Goal: Navigation & Orientation: Find specific page/section

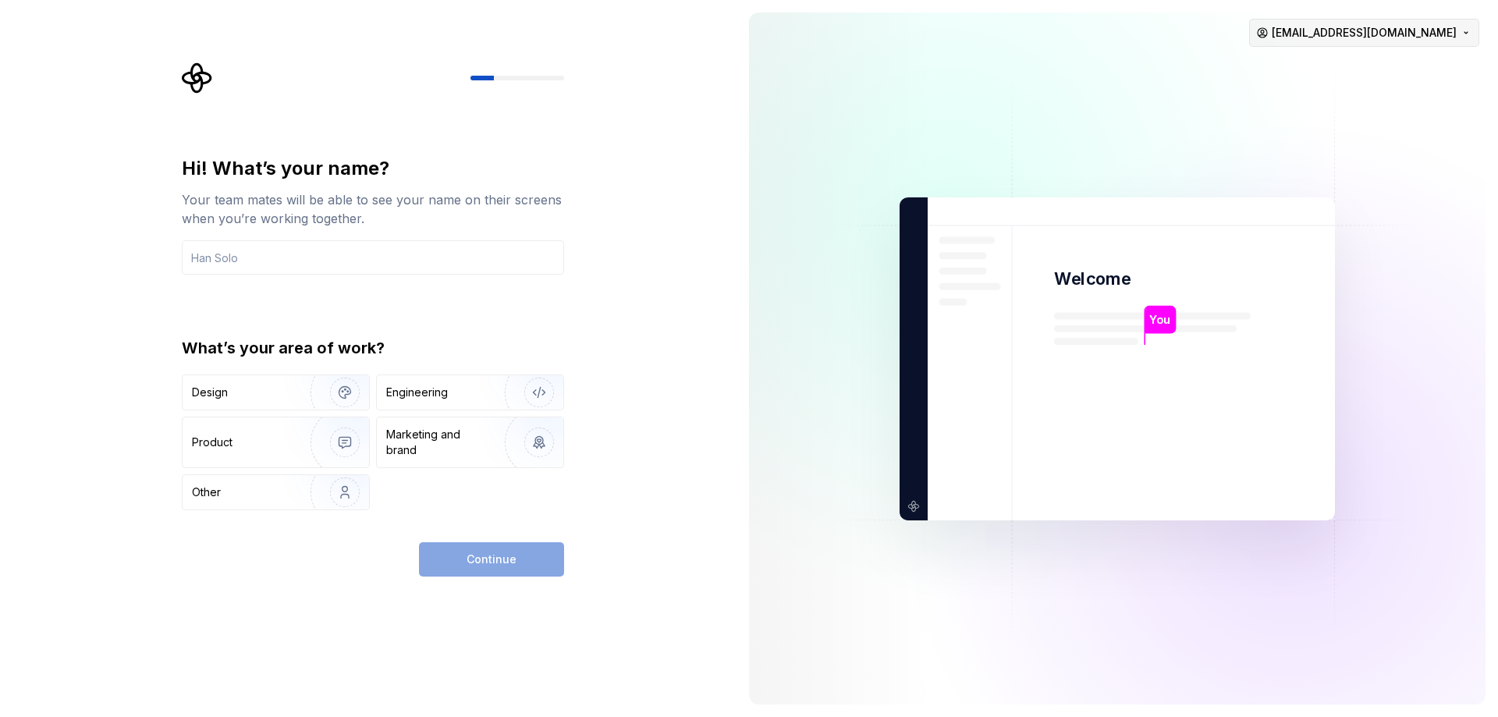
click at [1451, 23] on html "Hi! What’s your name? Your team mates will be able to see your name on their sc…" at bounding box center [749, 358] width 1498 height 717
click at [1149, 133] on html "Hi! What’s your name? Your team mates will be able to see your name on their sc…" at bounding box center [749, 358] width 1498 height 717
click at [992, 127] on img at bounding box center [1117, 358] width 632 height 737
click at [501, 306] on div "Hi! What’s your name? Your team mates will be able to see your name on their sc…" at bounding box center [373, 333] width 382 height 354
click at [449, 442] on div "Marketing and brand" at bounding box center [438, 442] width 105 height 31
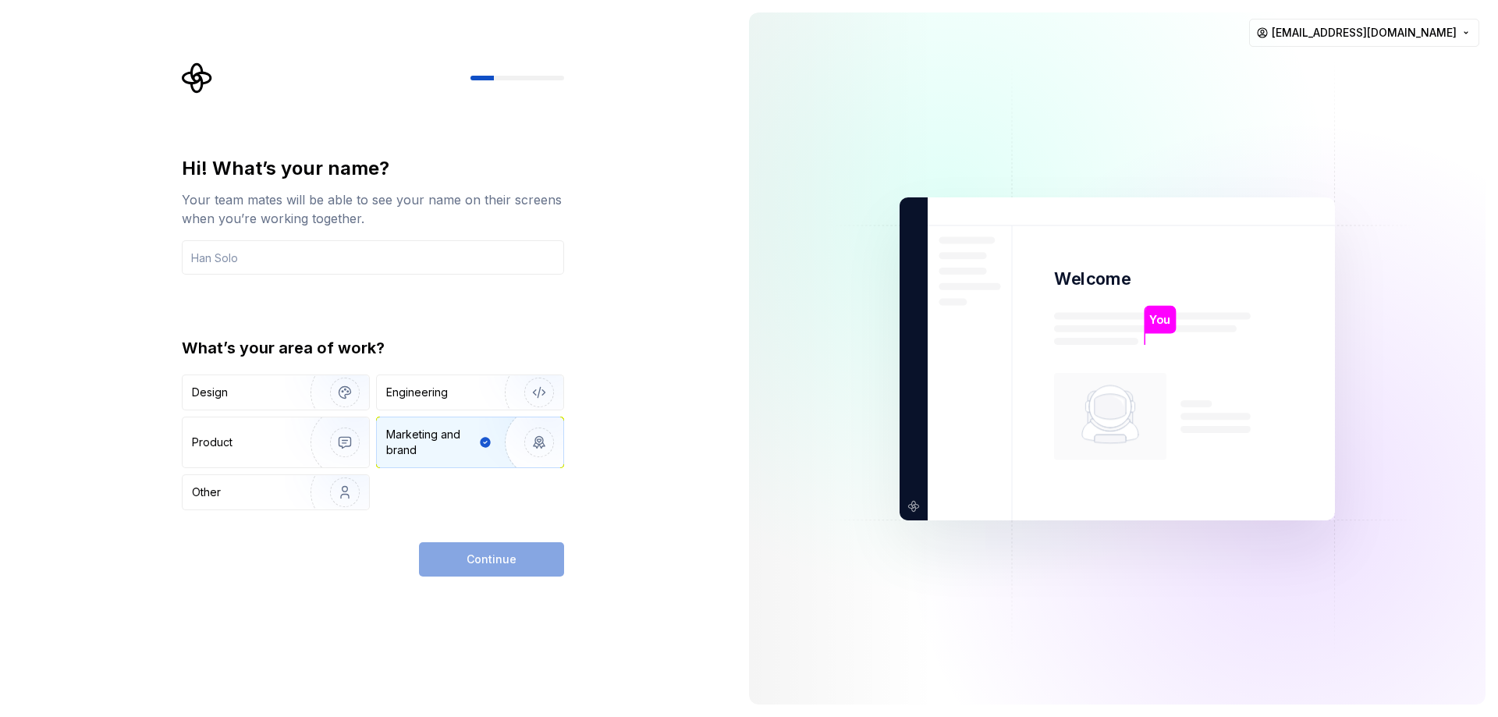
click at [499, 564] on div "Continue" at bounding box center [491, 559] width 145 height 34
drag, startPoint x: 716, startPoint y: 488, endPoint x: 752, endPoint y: 479, distance: 37.1
click at [726, 486] on div "Hi! What’s your name? Your team mates will be able to see your name on their sc…" at bounding box center [368, 358] width 737 height 717
click at [892, 415] on img at bounding box center [1117, 358] width 632 height 737
click at [1384, 32] on html "Hi! What’s your name? Your team mates will be able to see your name on their sc…" at bounding box center [749, 358] width 1498 height 717
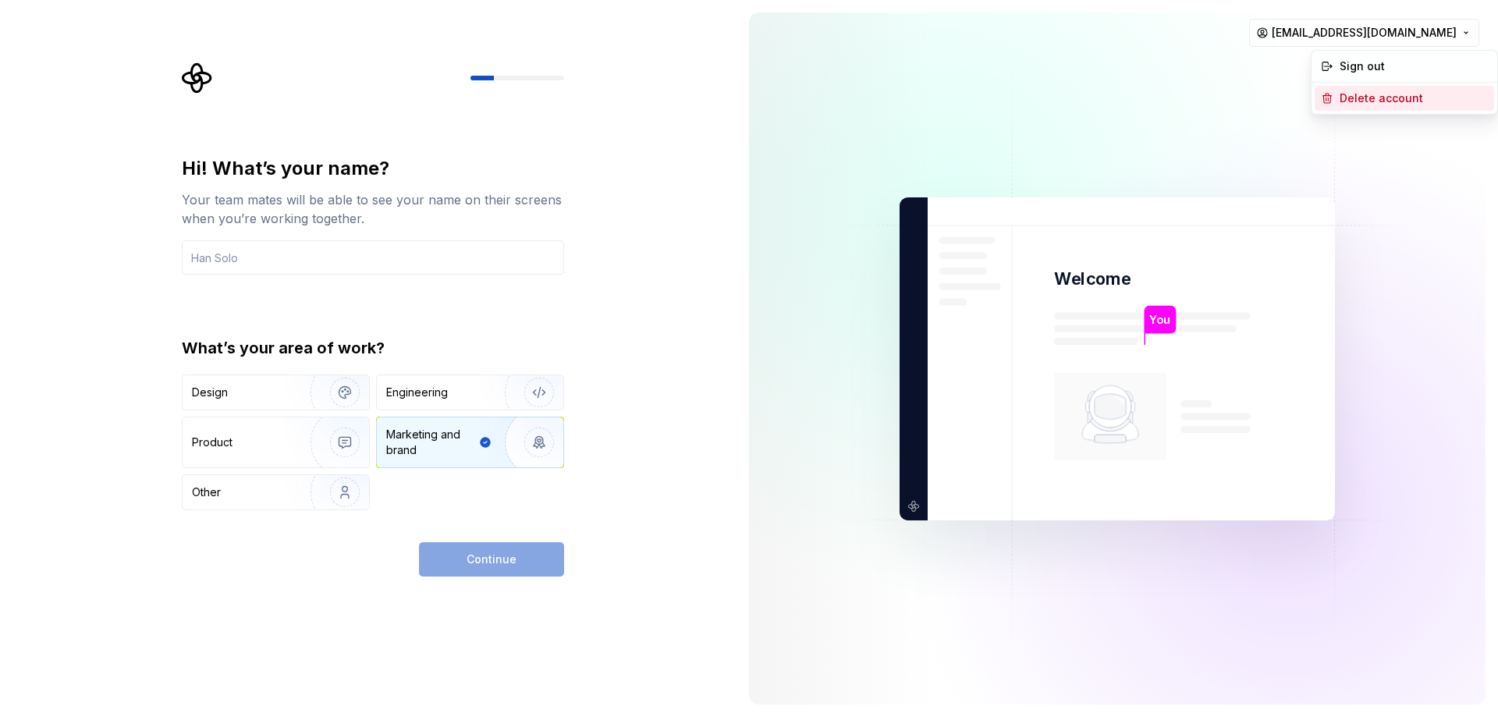
click at [1376, 94] on div "Delete account" at bounding box center [1414, 99] width 148 height 16
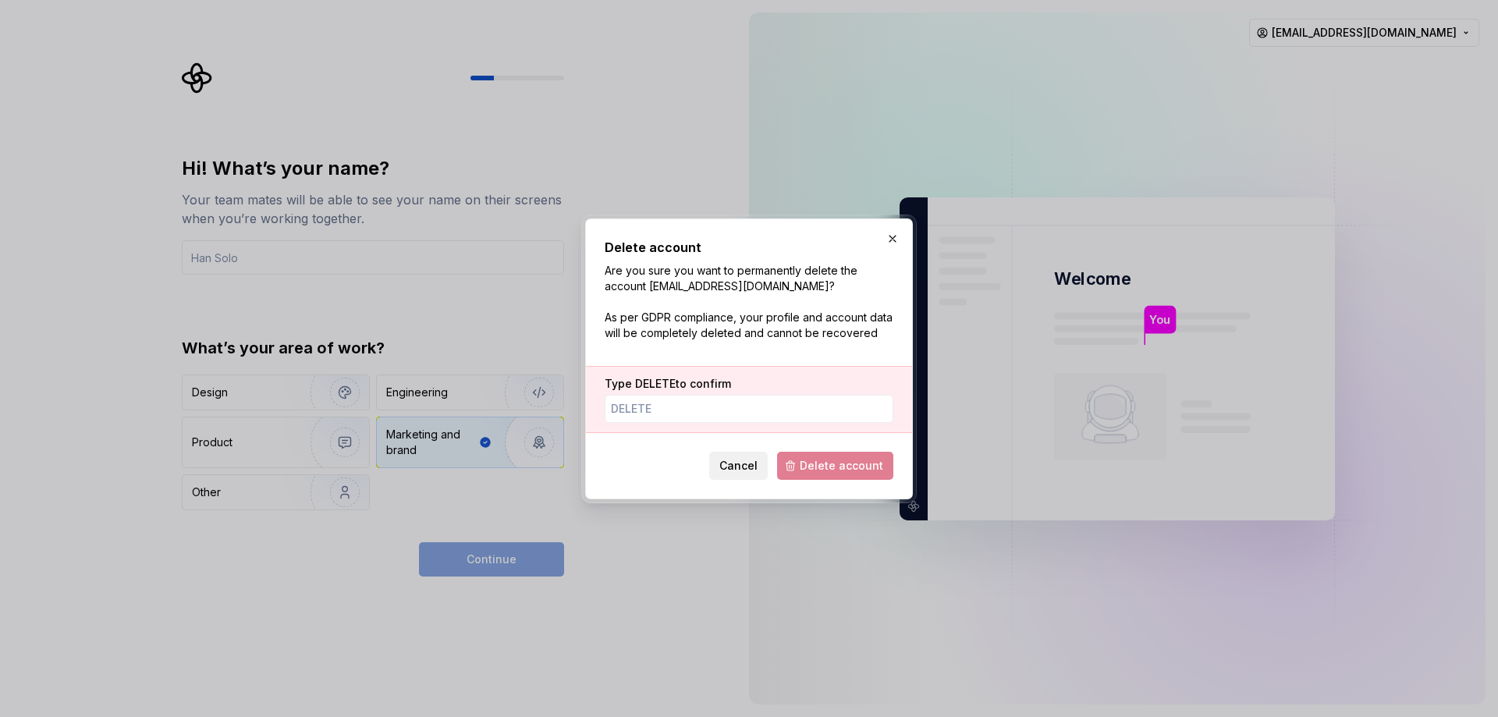
click at [733, 465] on span "Cancel" at bounding box center [738, 466] width 38 height 16
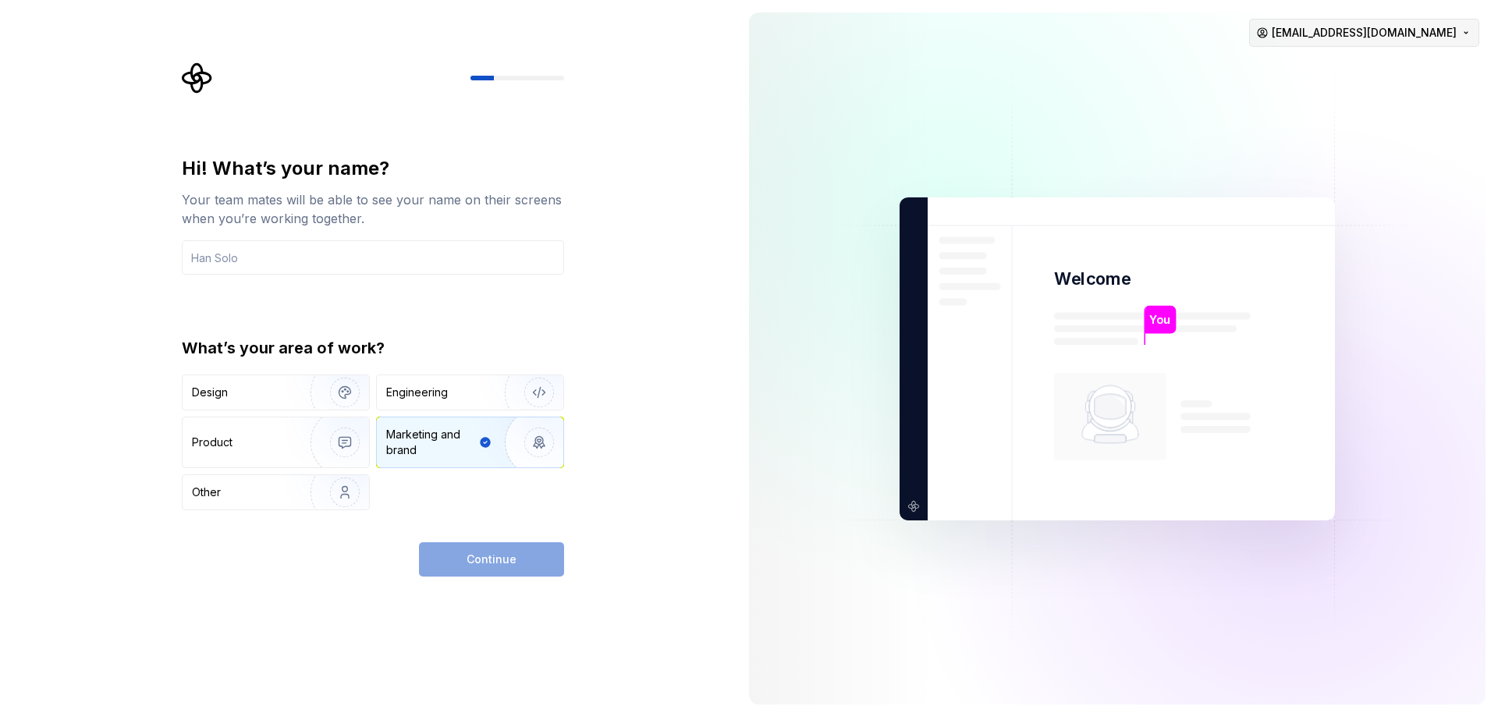
click at [1395, 22] on html "Hi! What’s your name? Your team mates will be able to see your name on their sc…" at bounding box center [749, 358] width 1498 height 717
click at [1359, 66] on div "Sign out" at bounding box center [1414, 67] width 148 height 16
